Goal: Task Accomplishment & Management: Manage account settings

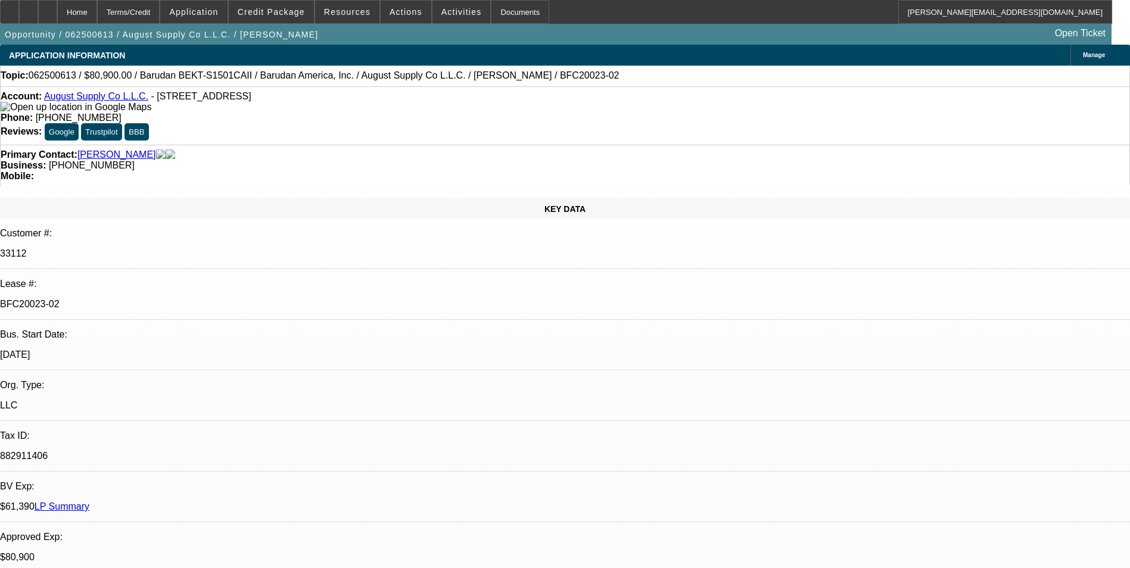
select select "0"
select select "2"
select select "0.1"
select select "4"
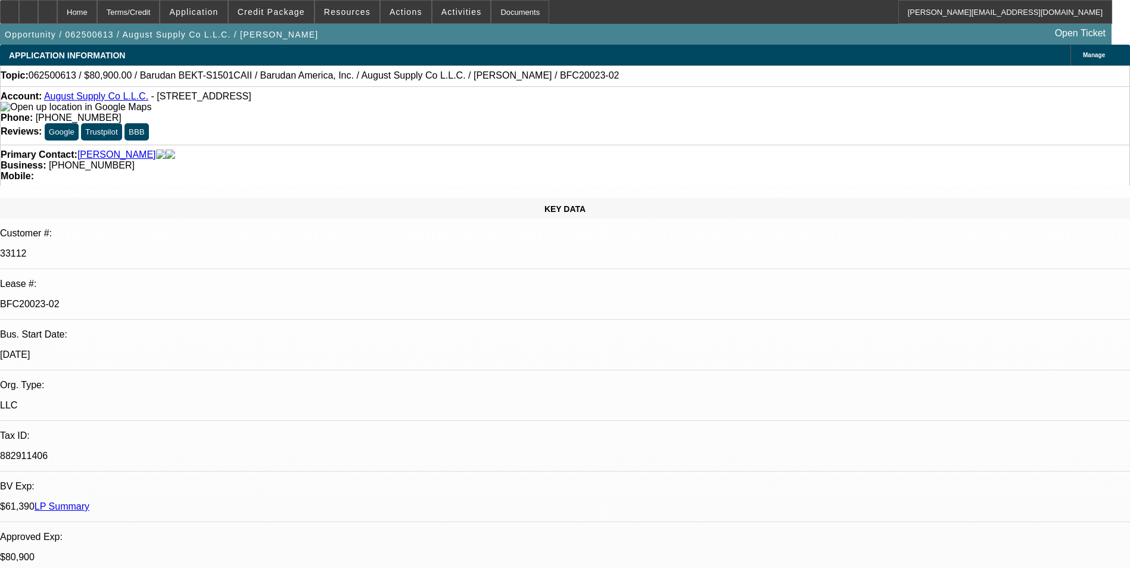
select select "0"
select select "2"
select select "0.1"
select select "4"
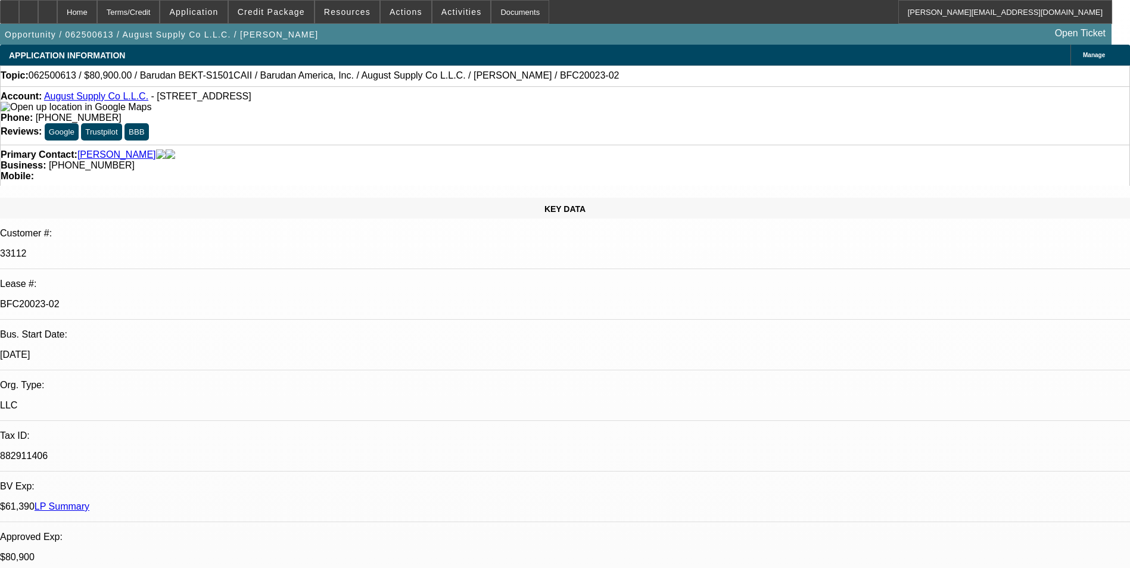
select select "0"
select select "2"
select select "0.1"
select select "4"
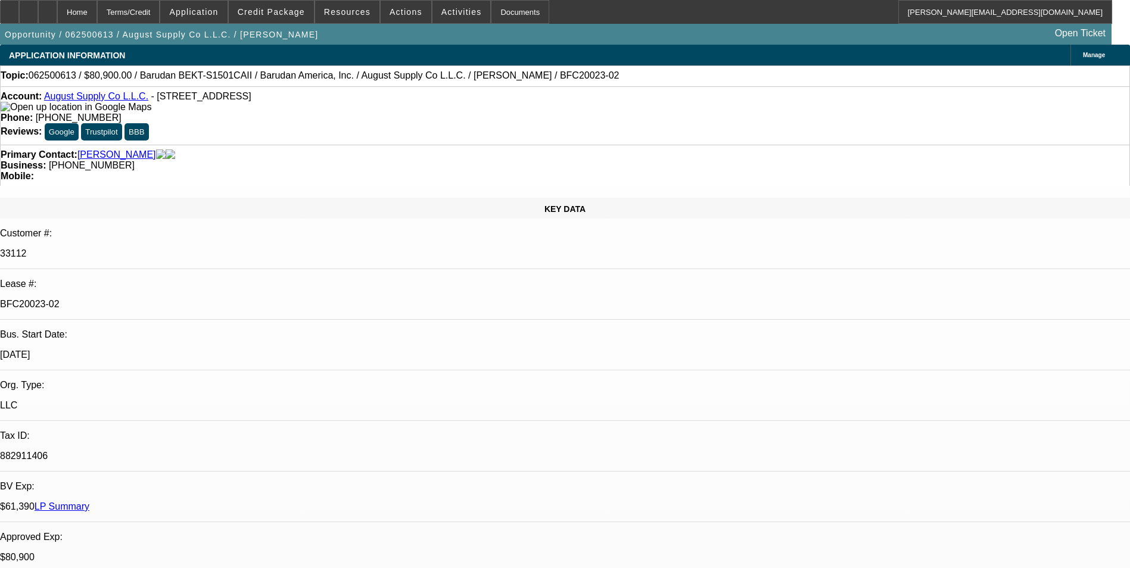
select select "0"
select select "2"
select select "0.1"
select select "4"
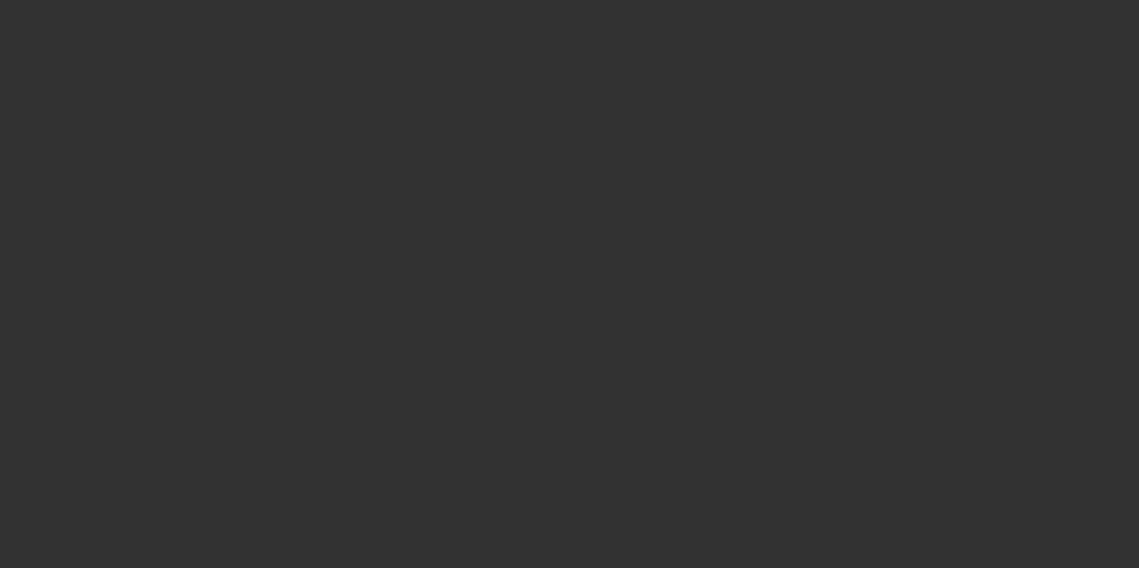
select select "0"
select select "2"
select select "0.1"
select select "4"
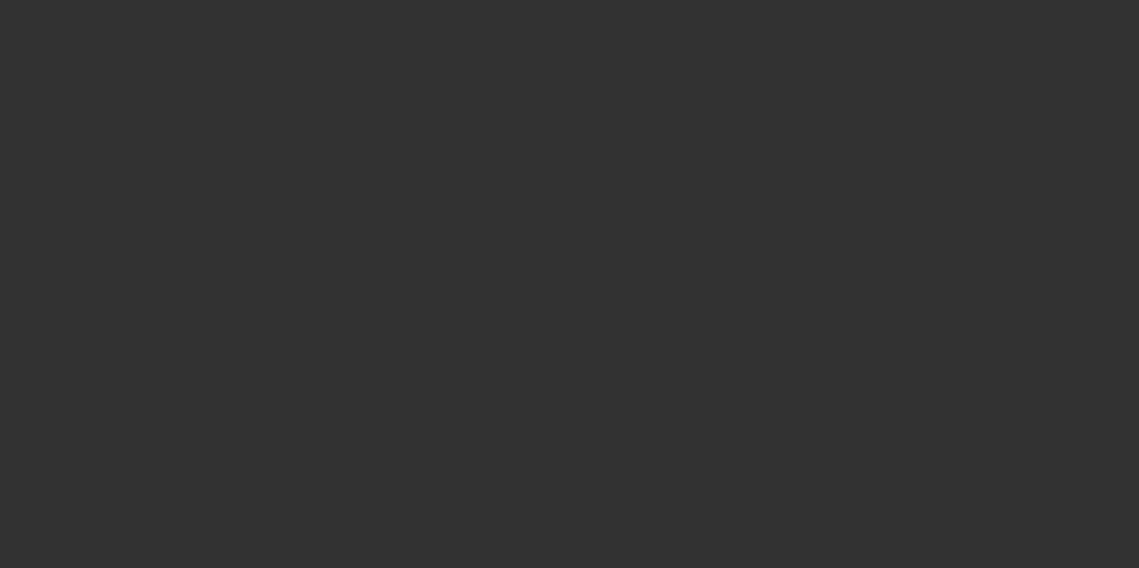
select select "0"
select select "2"
select select "0.1"
select select "4"
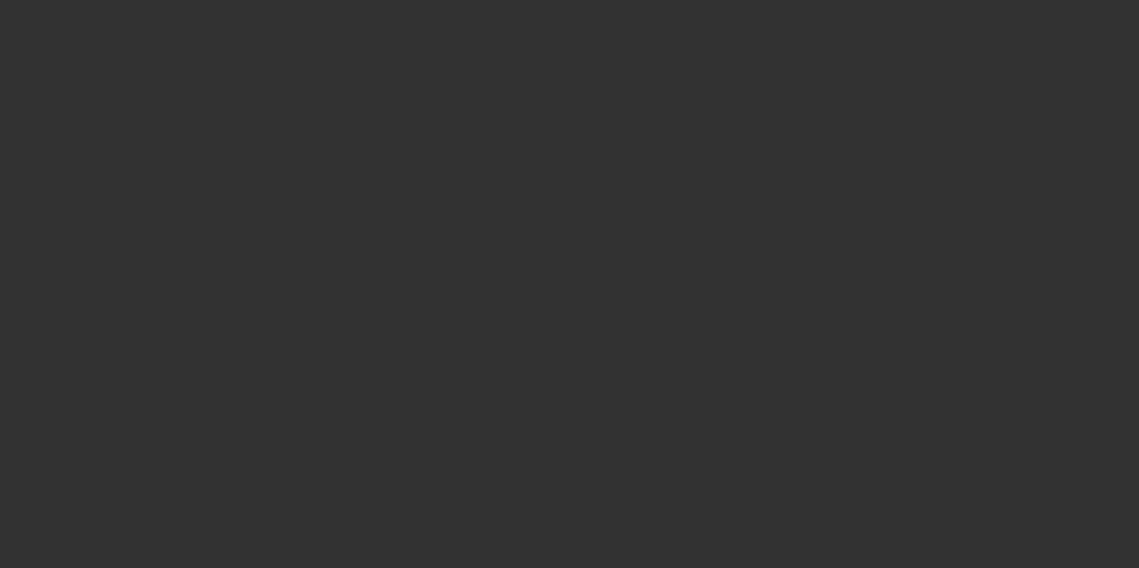
select select "0"
select select "2"
select select "0.1"
select select "4"
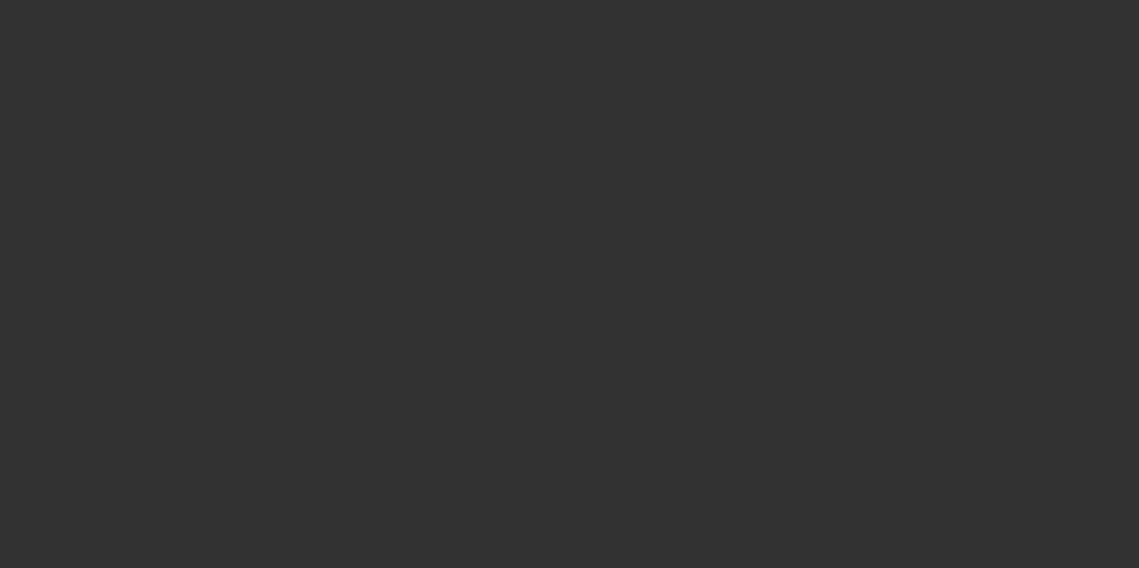
select select "0"
select select "2"
select select "0.1"
select select "4"
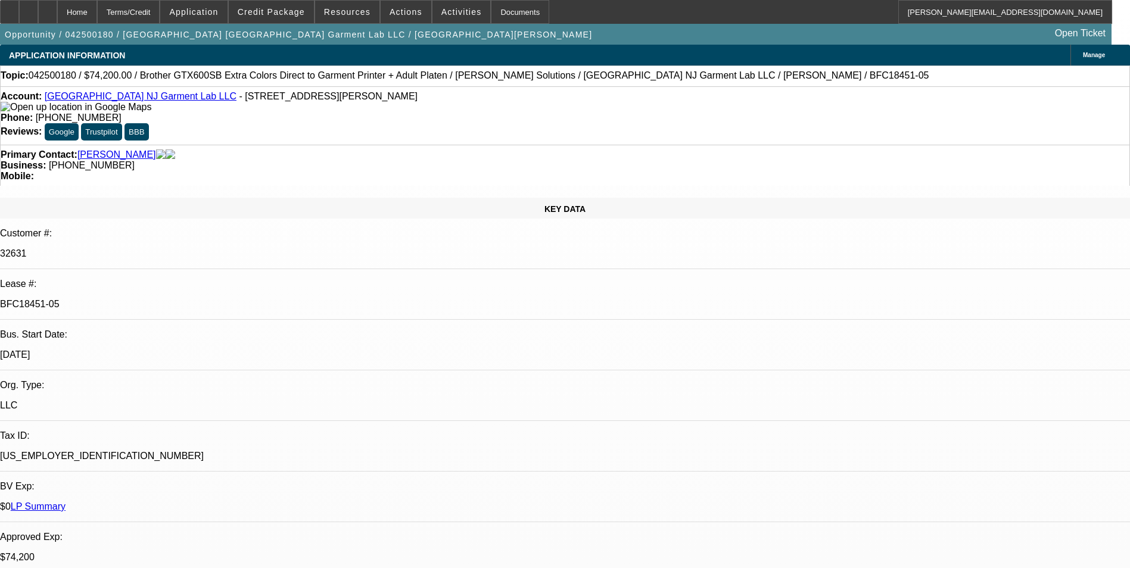
select select "0"
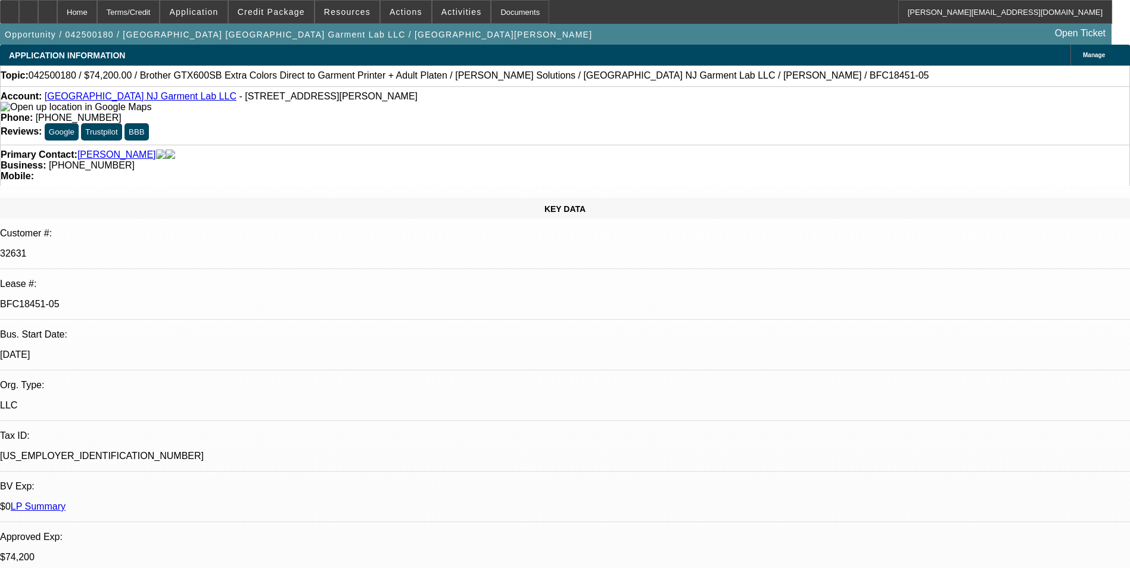
select select "0"
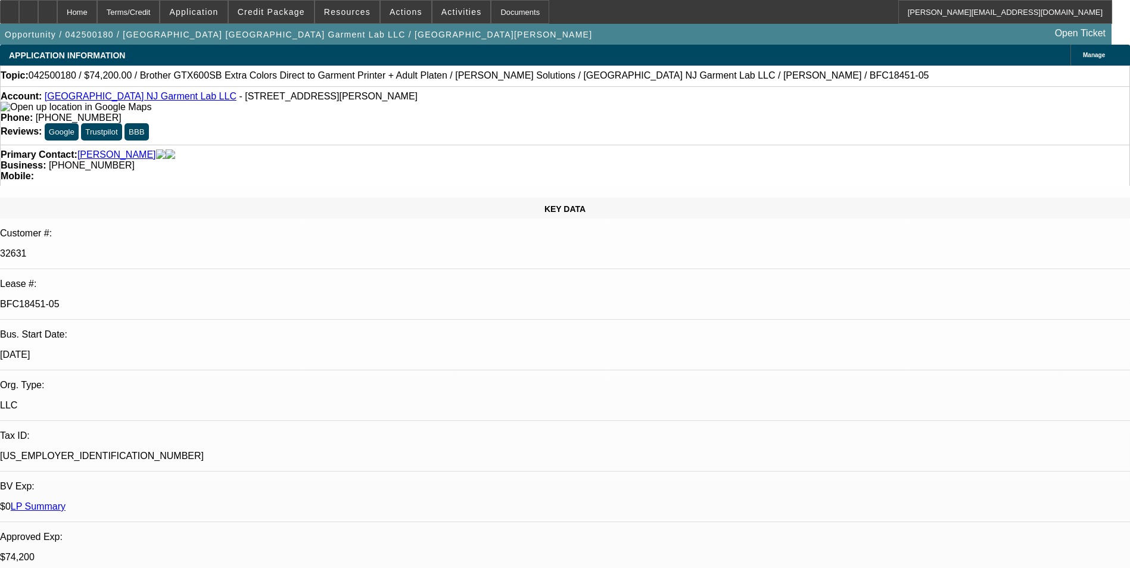
select select "0"
select select "1"
select select "6"
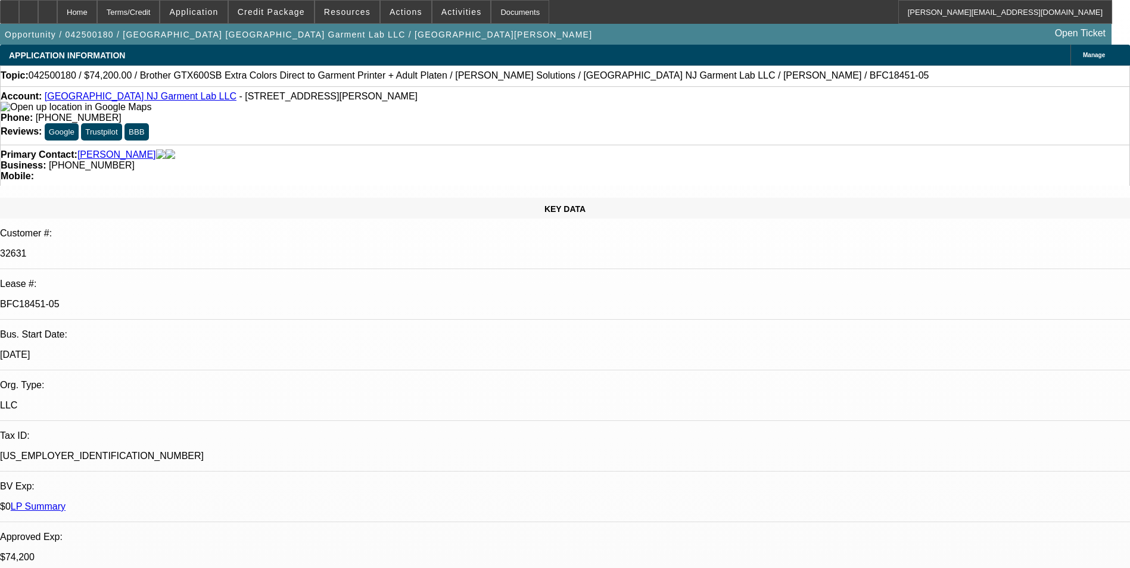
select select "1"
select select "6"
select select "1"
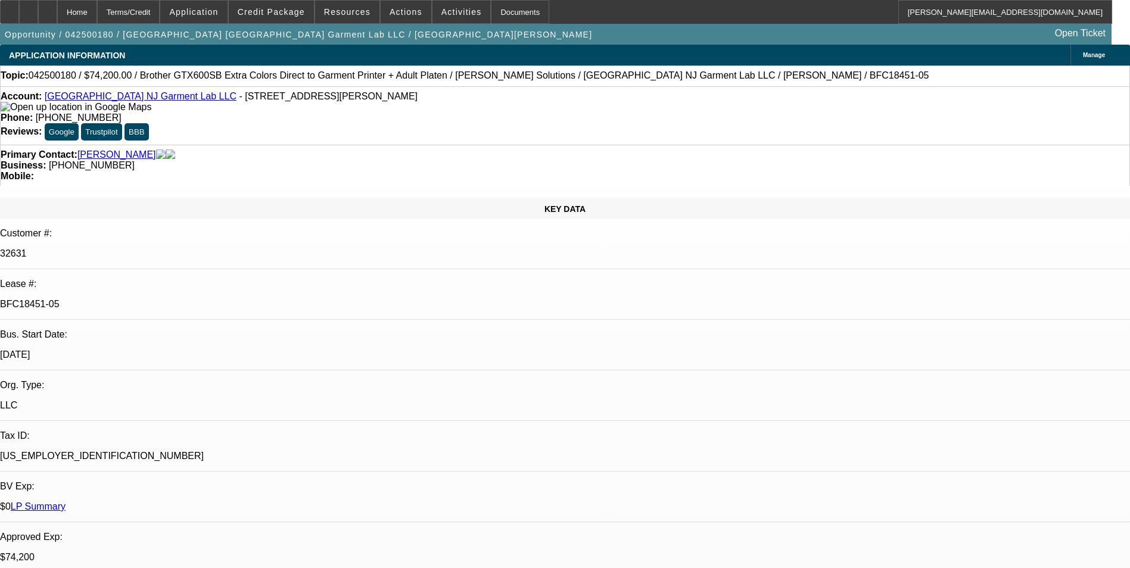
select select "6"
select select "1"
select select "6"
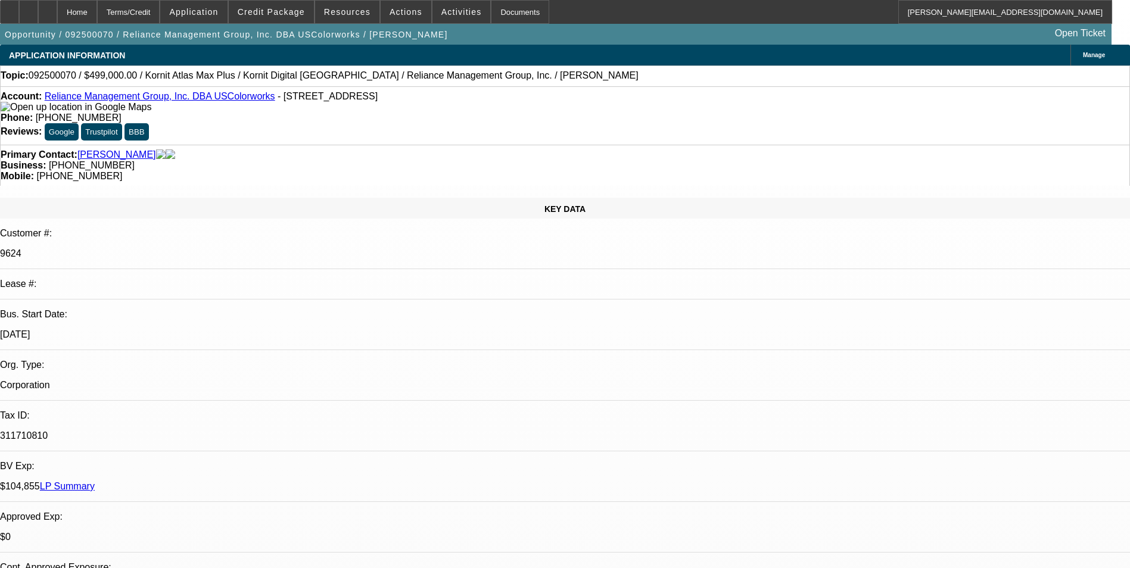
select select "0"
select select "2"
select select "0.1"
select select "4"
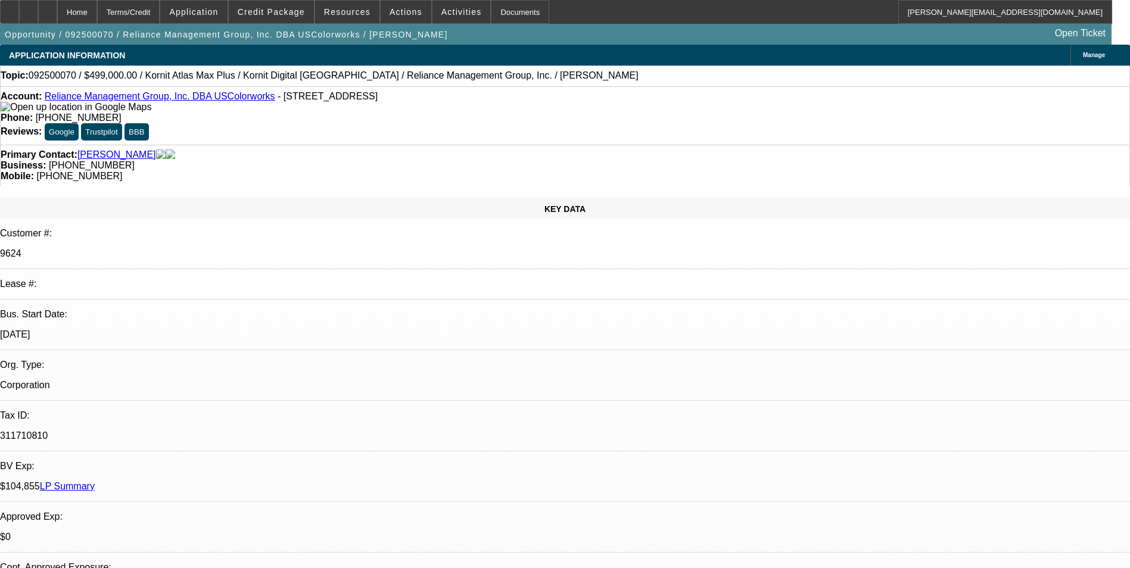
click at [435, 7] on span at bounding box center [461, 12] width 58 height 29
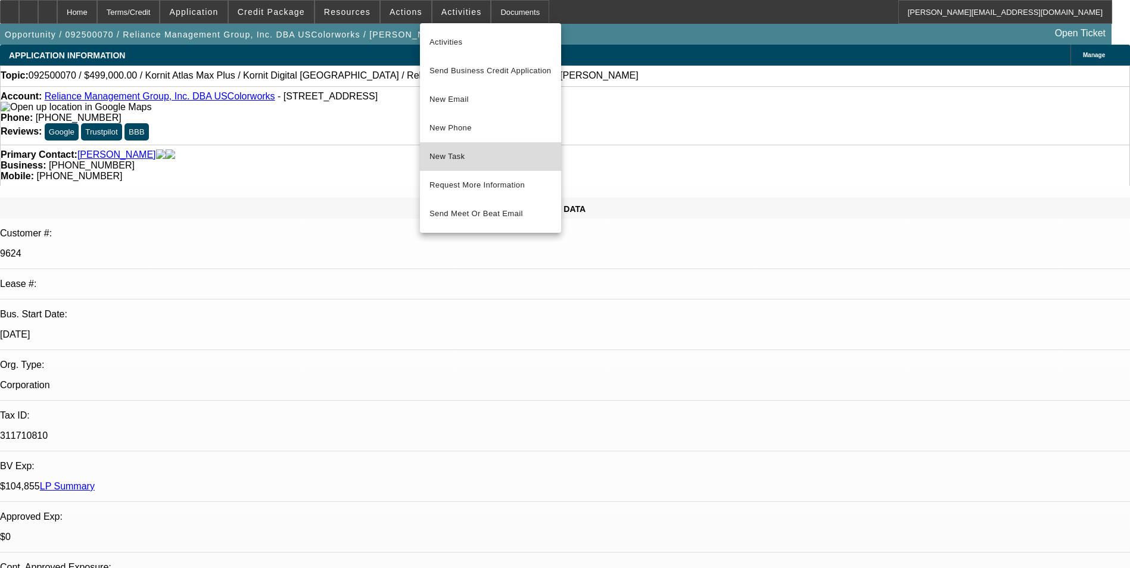
click at [507, 154] on span "New Task" at bounding box center [490, 156] width 122 height 14
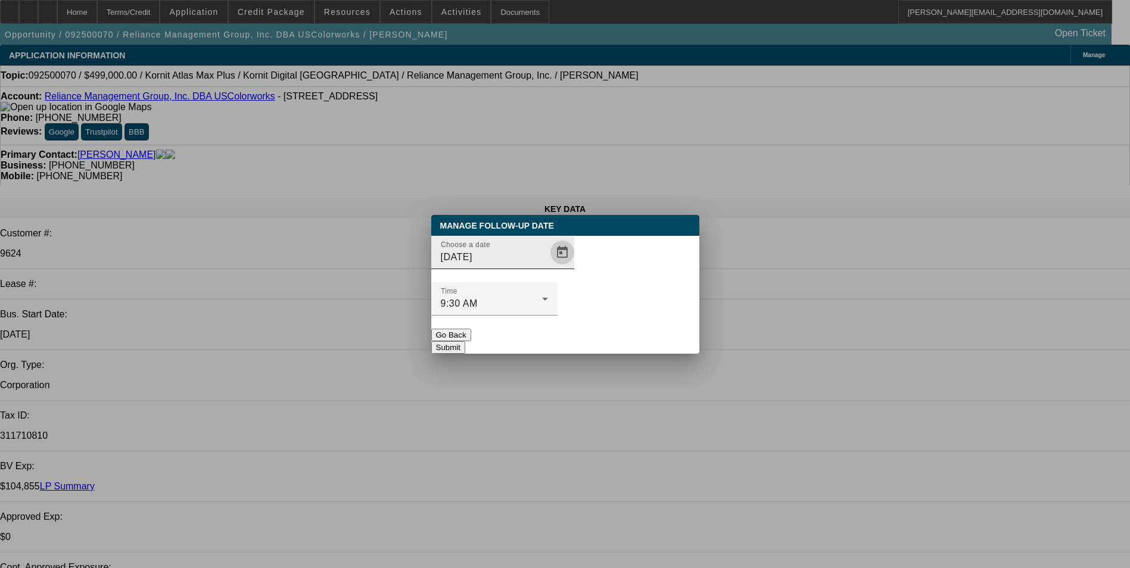
click at [550, 267] on span "Open calendar" at bounding box center [562, 252] width 29 height 29
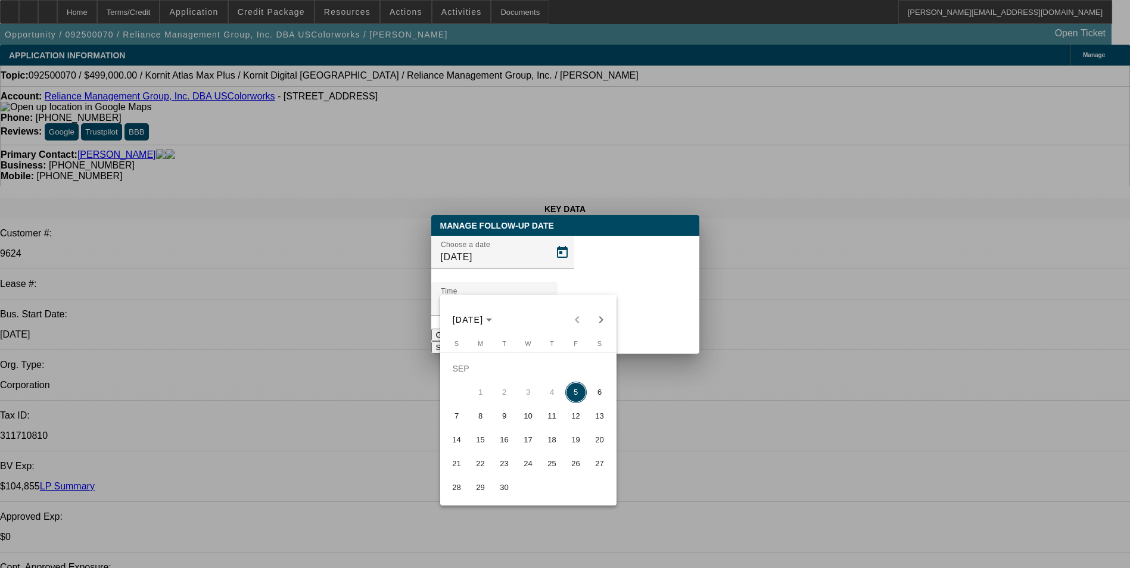
click at [482, 423] on span "8" at bounding box center [480, 416] width 21 height 21
type input "9/8/2025"
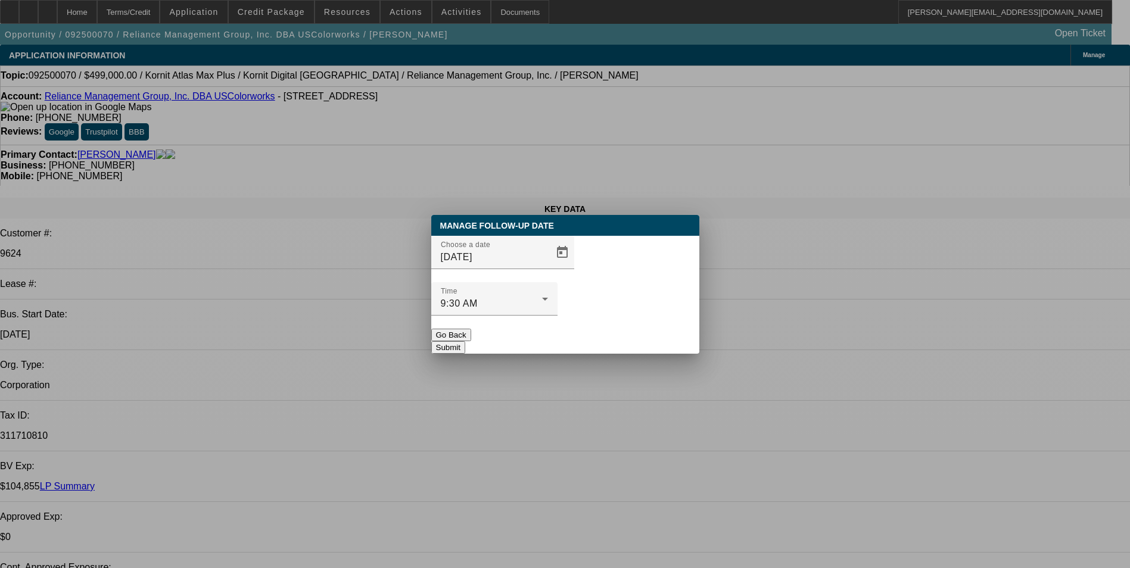
click at [465, 341] on button "Submit" at bounding box center [448, 347] width 34 height 13
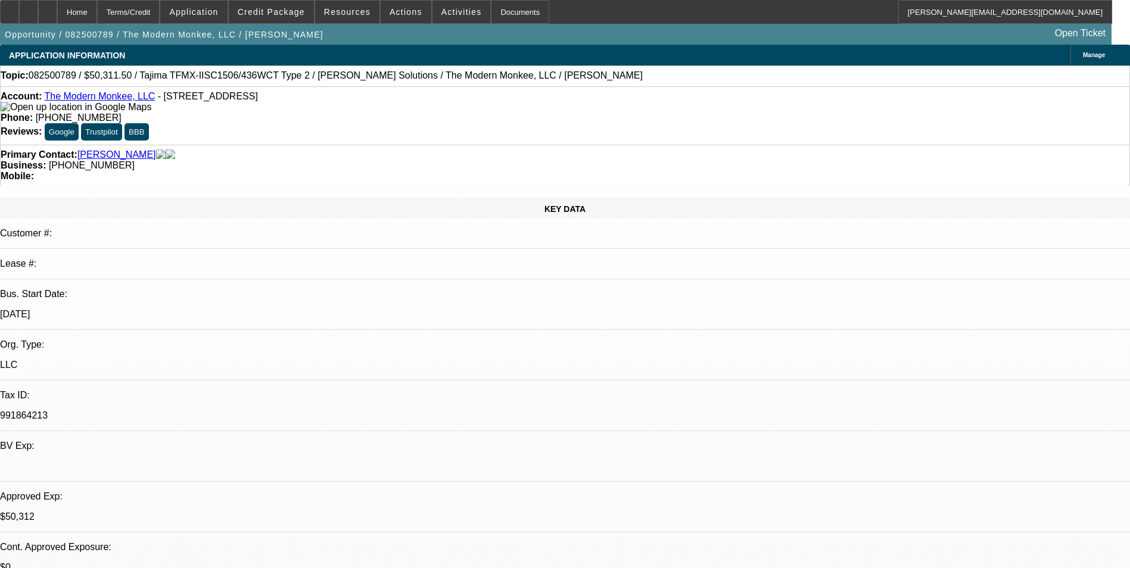
select select "0.15"
select select "2"
select select "0"
select select "0.15"
select select "2"
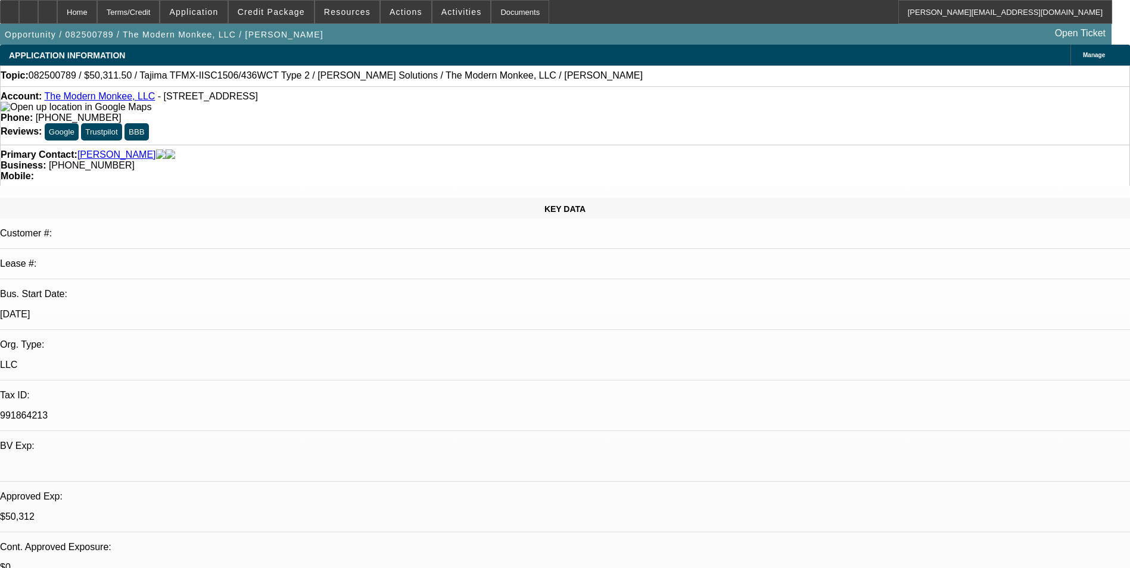
select select "0.1"
select select "0.15"
select select "2"
select select "0"
select select "0.15"
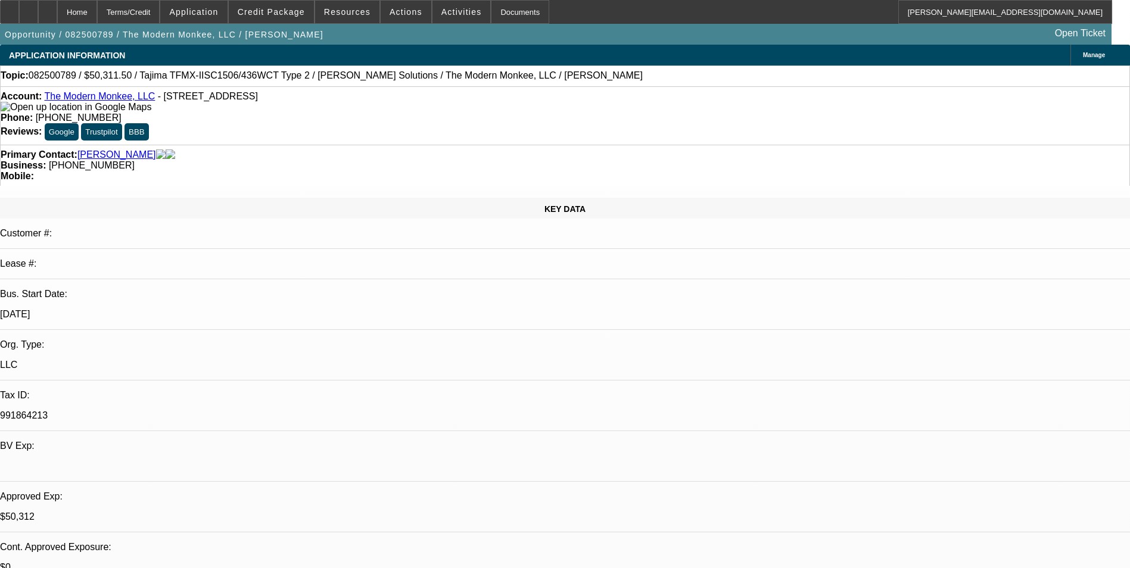
select select "2"
select select "0.1"
select select "1"
select select "2"
select select "6"
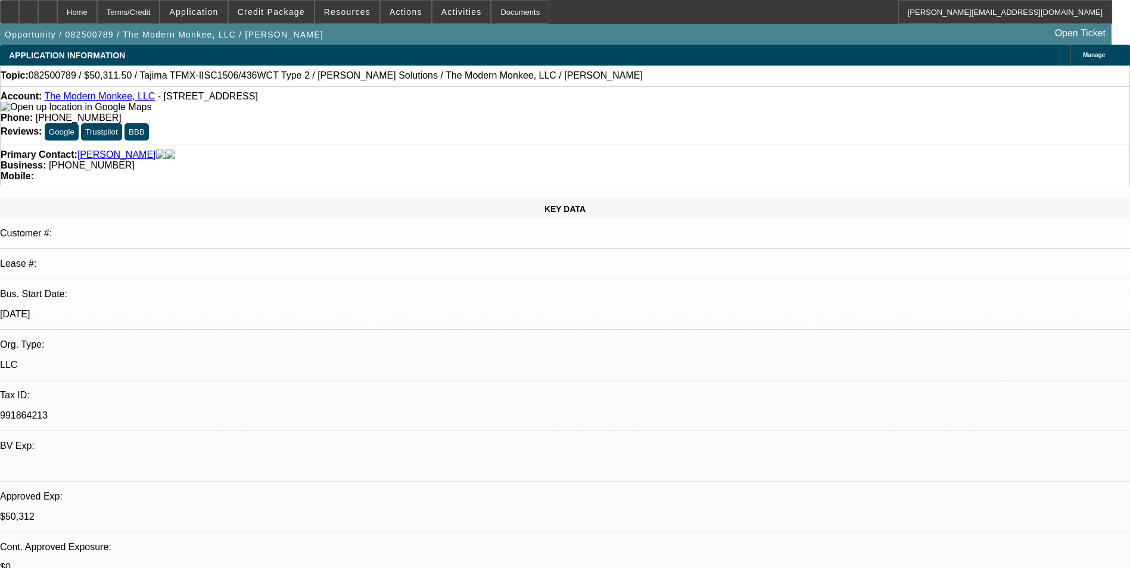
select select "1"
select select "2"
select select "4"
select select "1"
select select "2"
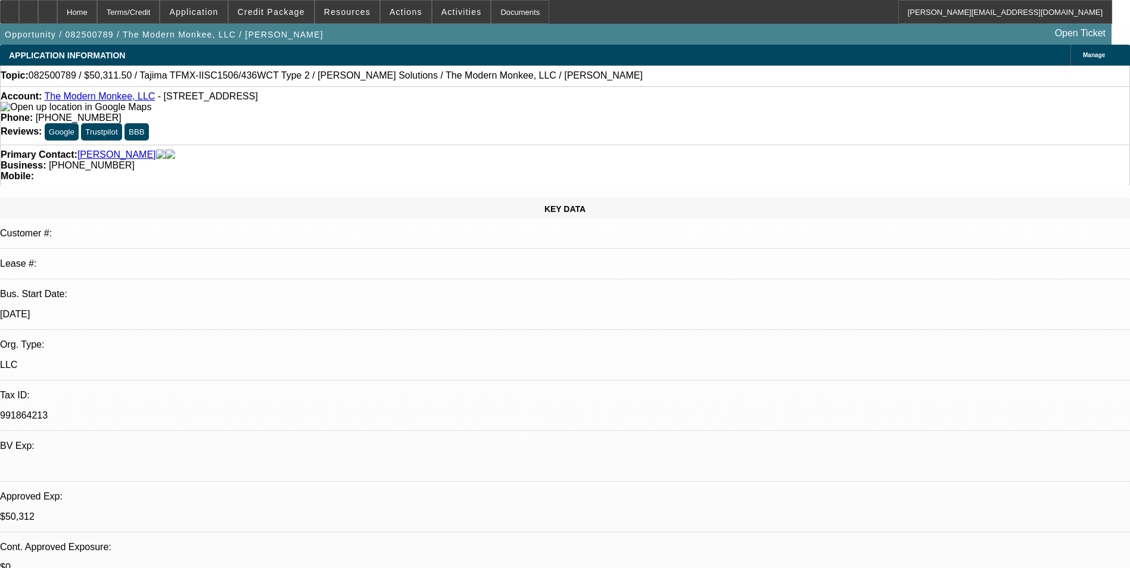
select select "6"
select select "1"
select select "2"
select select "4"
click at [272, 16] on span "Credit Package" at bounding box center [271, 12] width 67 height 10
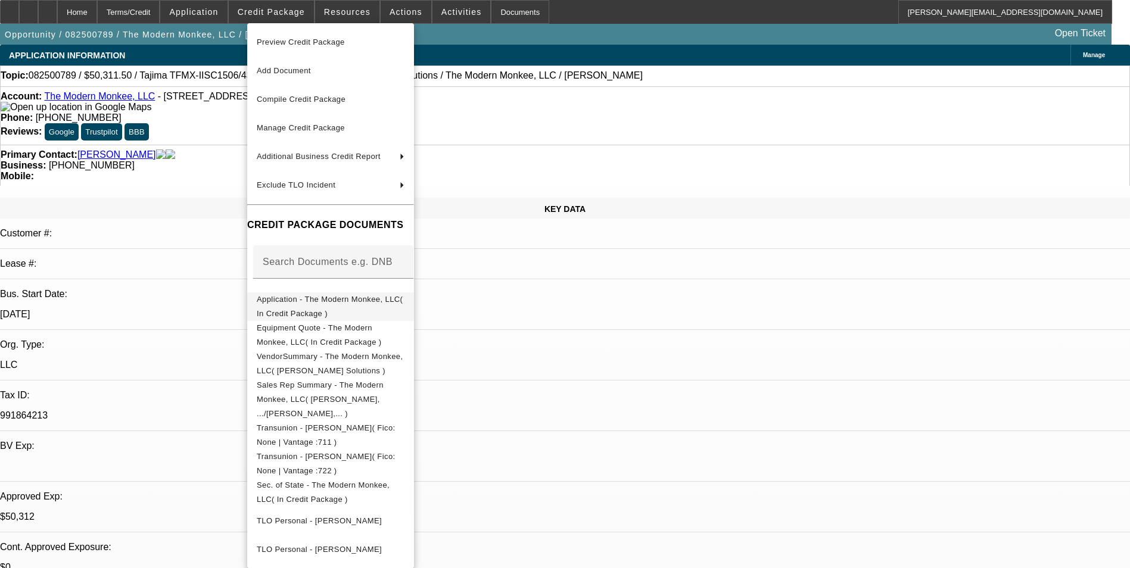
click at [403, 301] on span "Application - The Modern Monkee, LLC( In Credit Package )" at bounding box center [330, 306] width 146 height 23
